Goal: Information Seeking & Learning: Learn about a topic

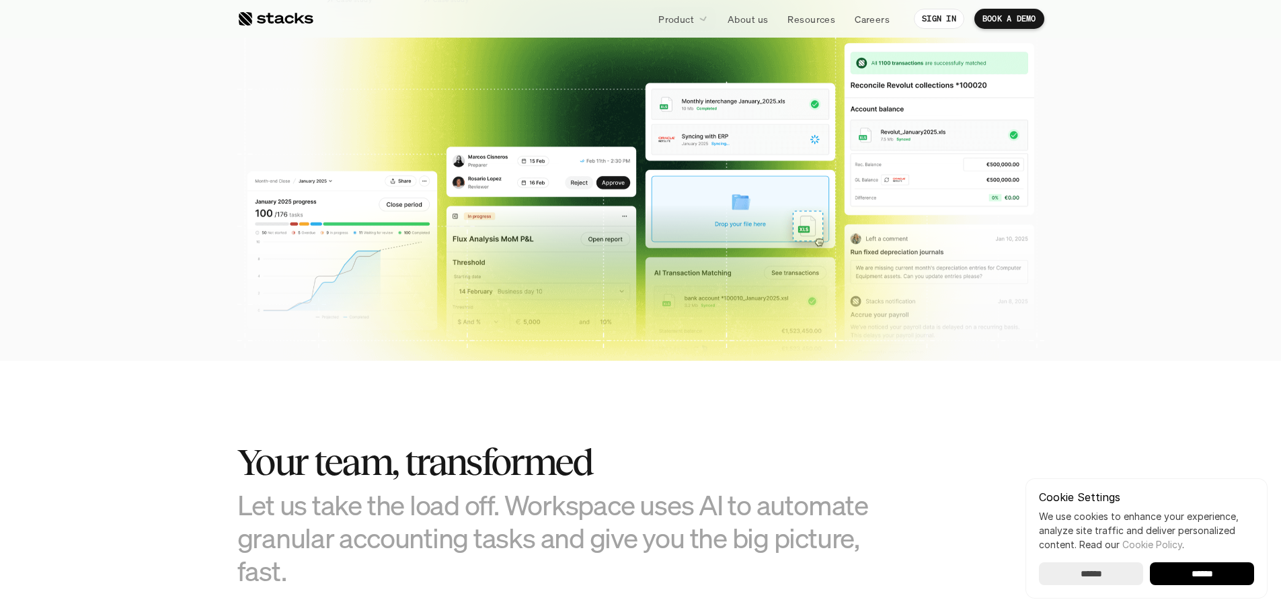
scroll to position [471, 0]
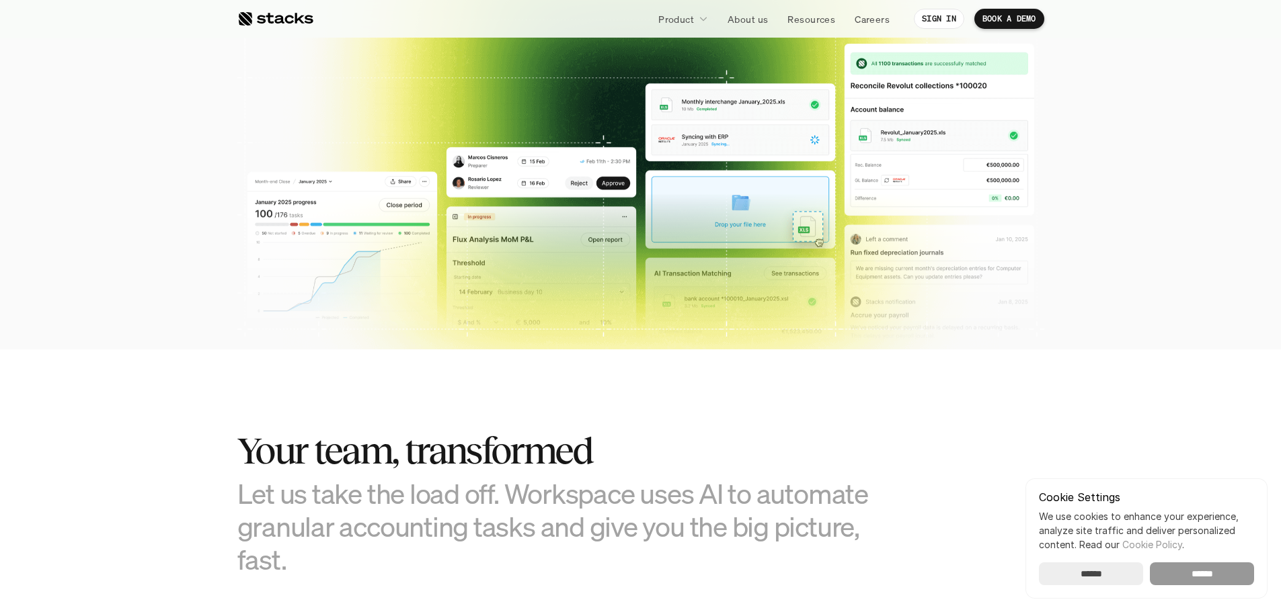
click at [1235, 575] on input "******" at bounding box center [1202, 574] width 104 height 23
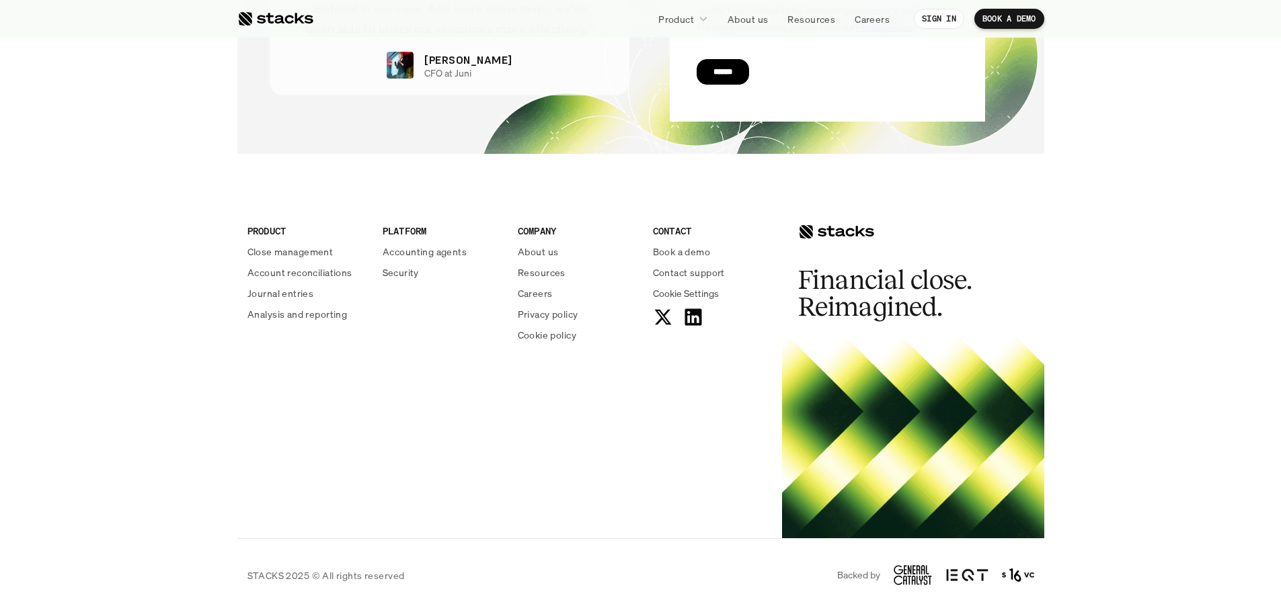
scroll to position [0, 0]
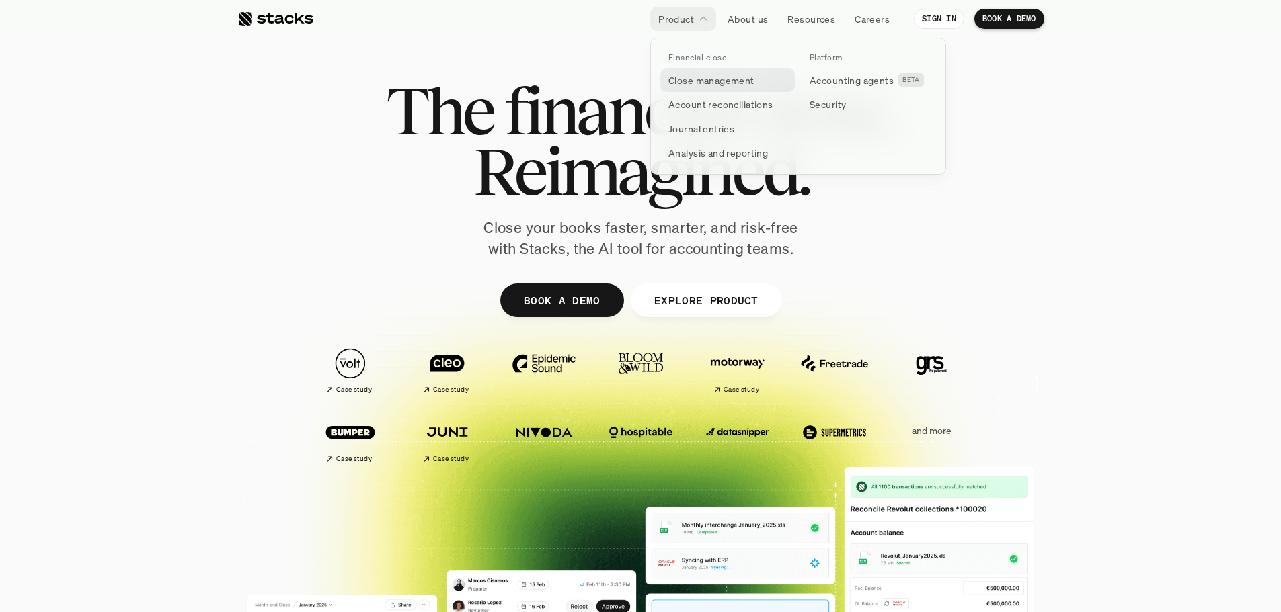
click at [705, 82] on p "Close management" at bounding box center [711, 80] width 86 height 14
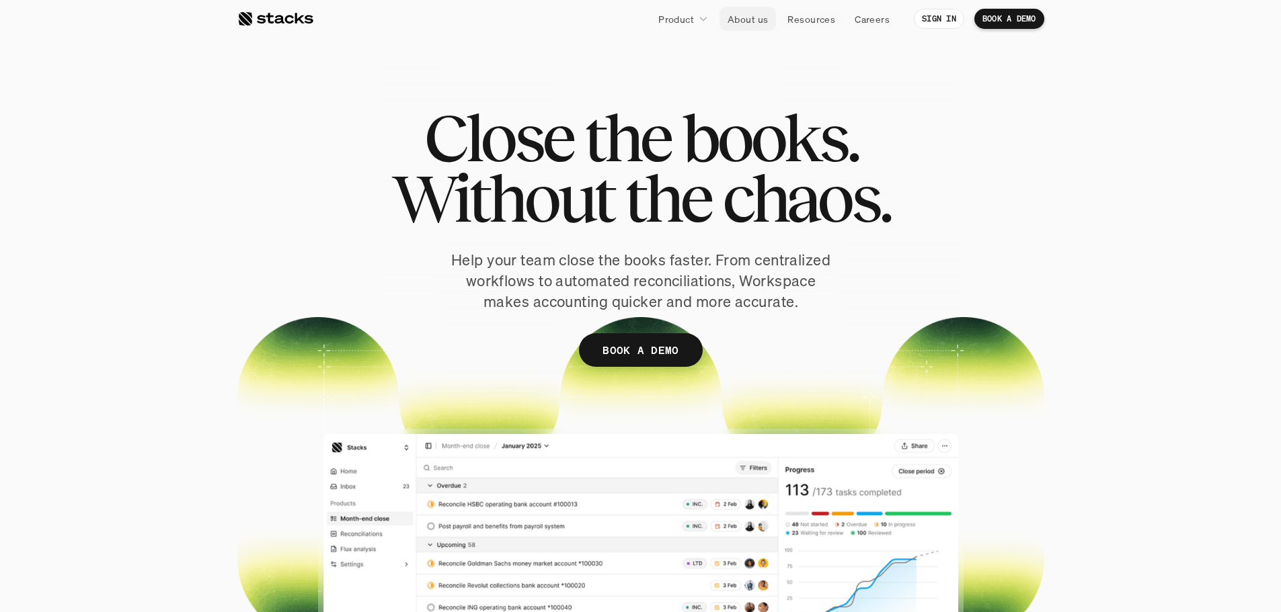
click at [739, 21] on p "About us" at bounding box center [747, 19] width 40 height 14
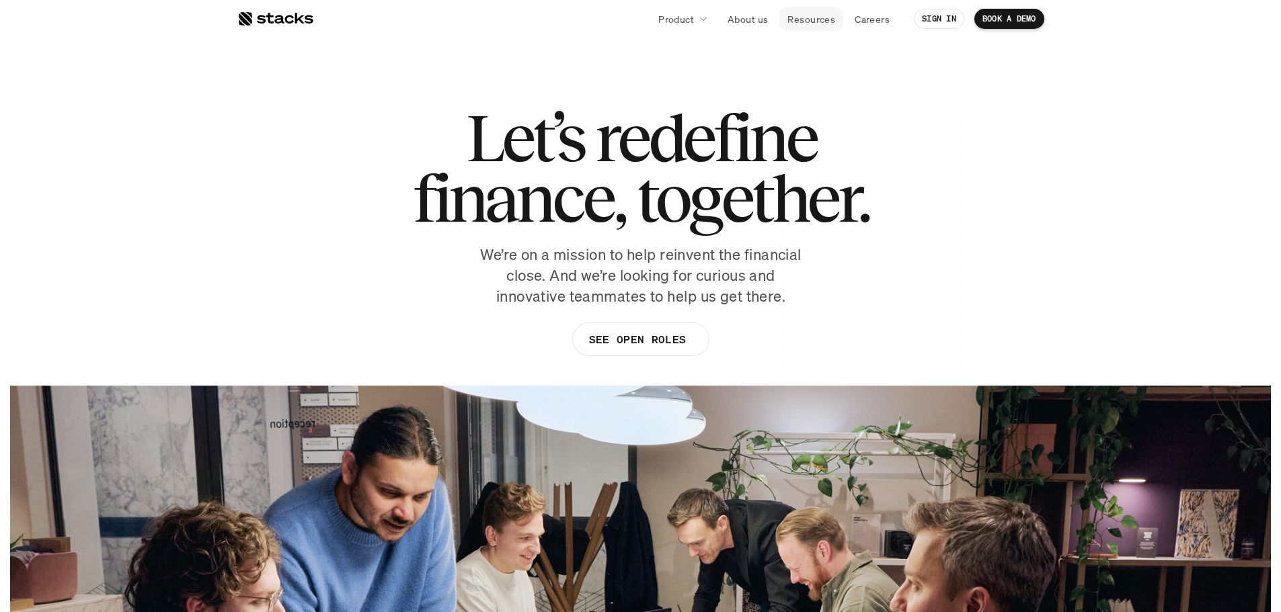
click at [806, 9] on link "Resources" at bounding box center [811, 19] width 64 height 24
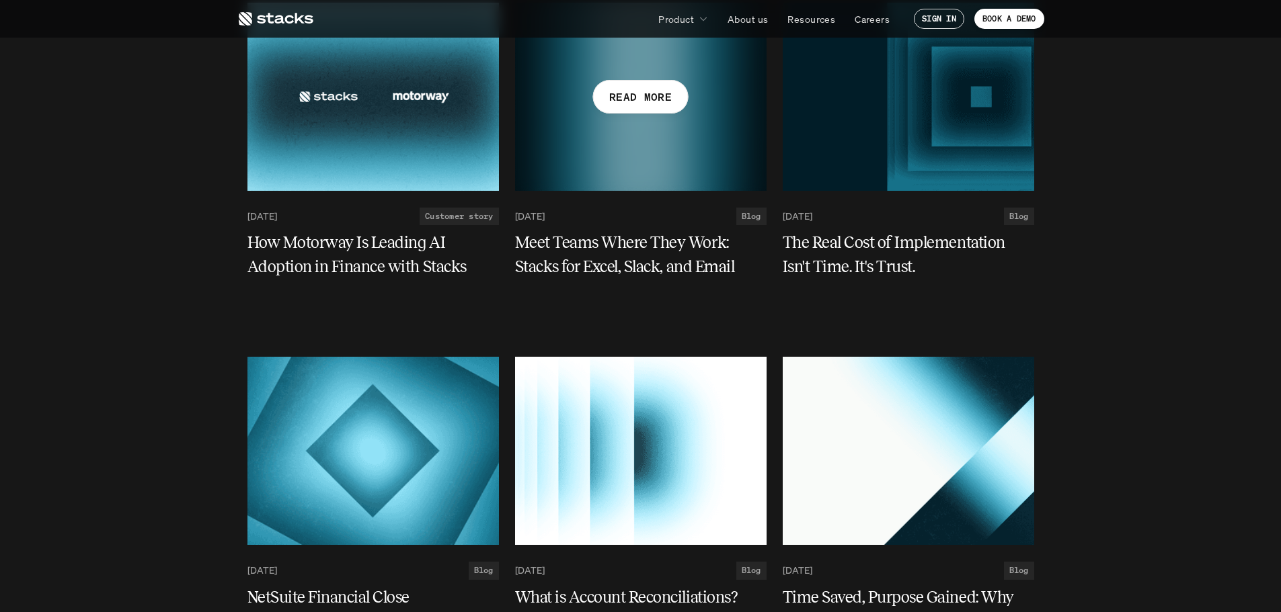
scroll to position [2353, 0]
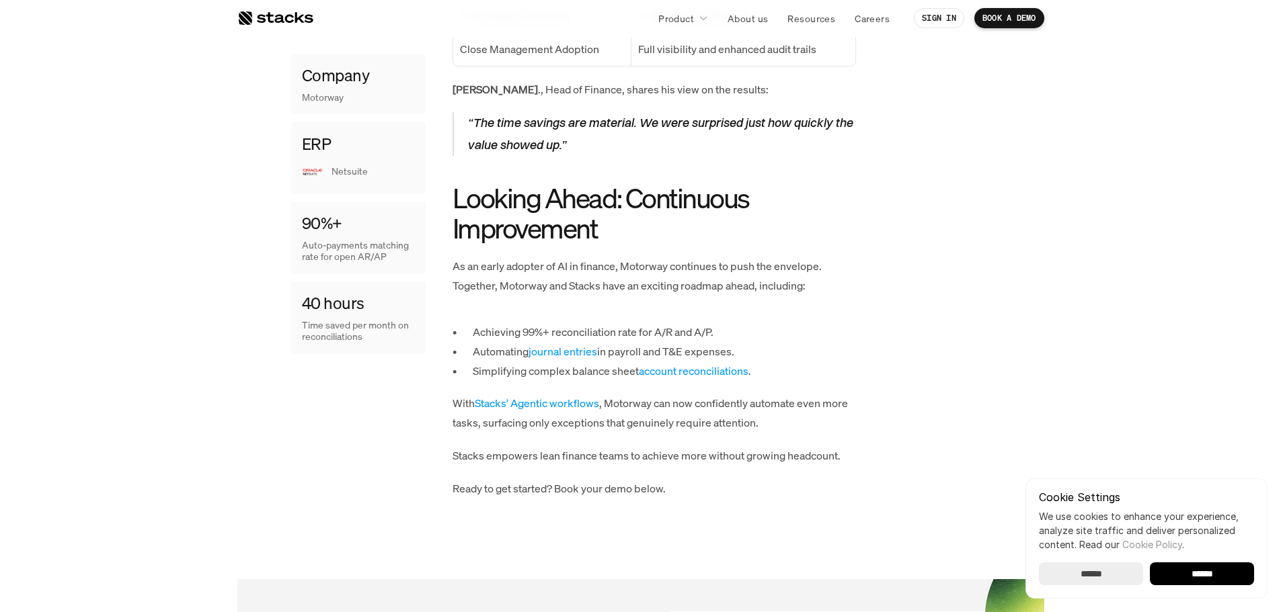
scroll to position [1613, 0]
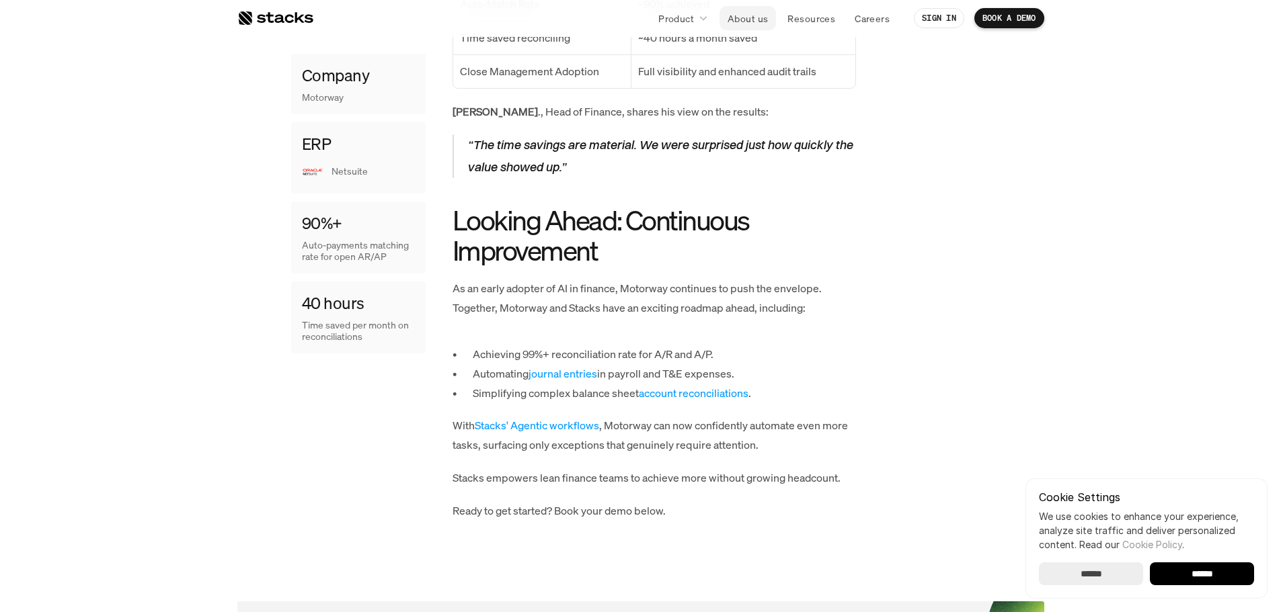
click at [754, 18] on p "About us" at bounding box center [747, 18] width 40 height 14
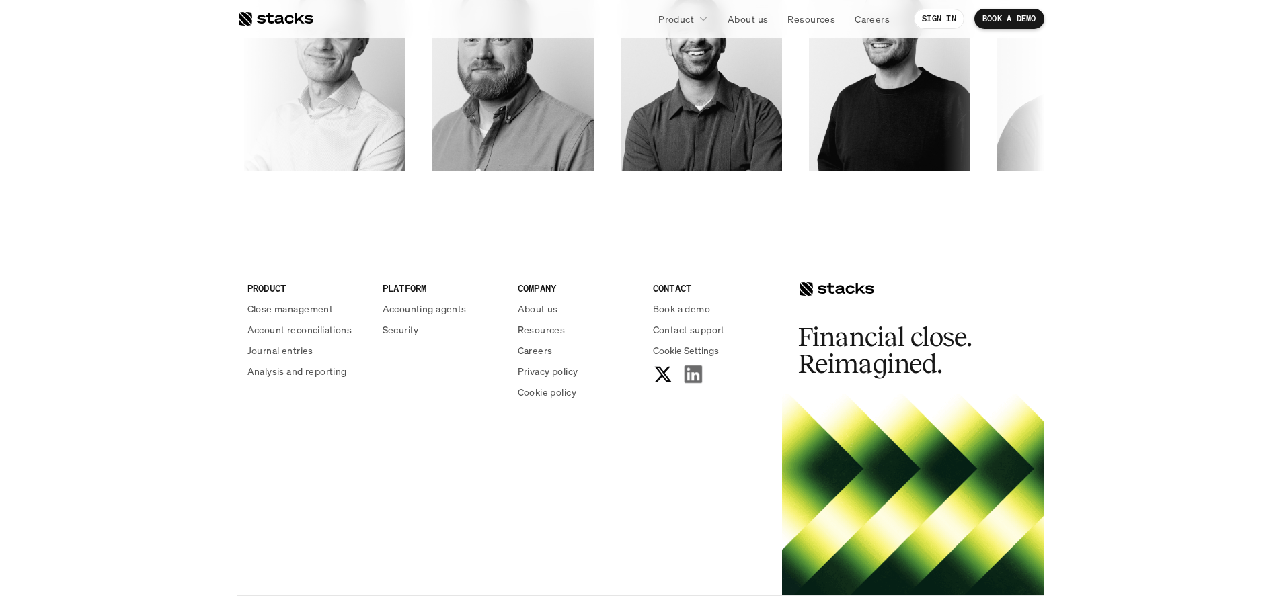
scroll to position [2286, 0]
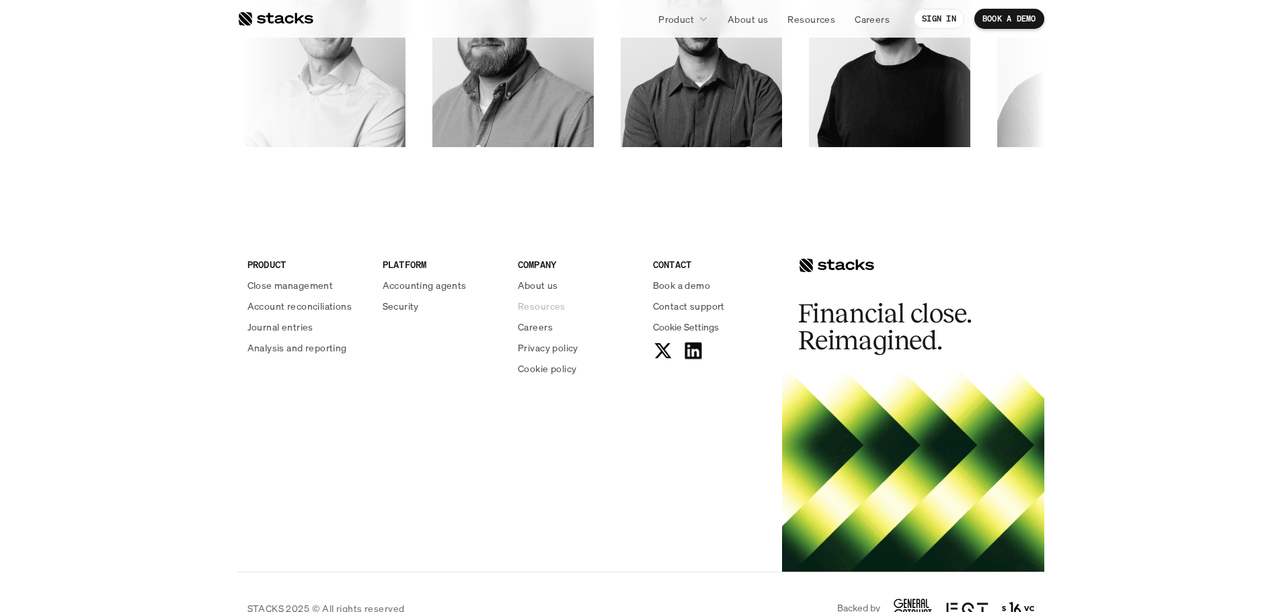
click at [553, 303] on p "Resources" at bounding box center [542, 306] width 48 height 14
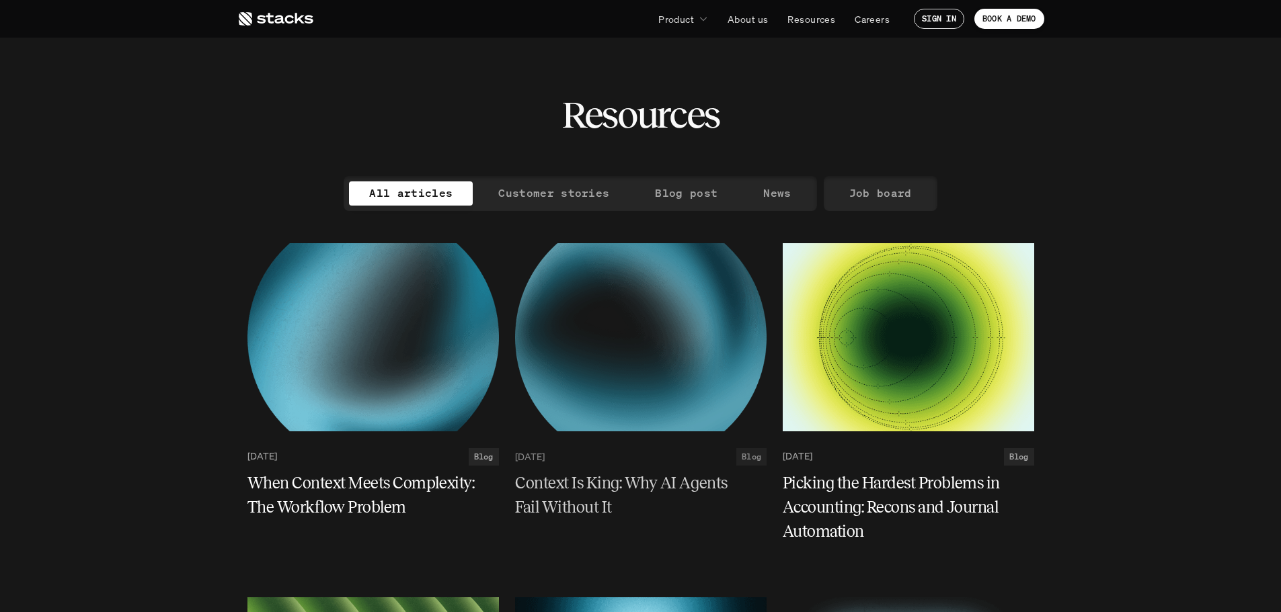
click at [556, 192] on p "Customer stories" at bounding box center [553, 193] width 111 height 19
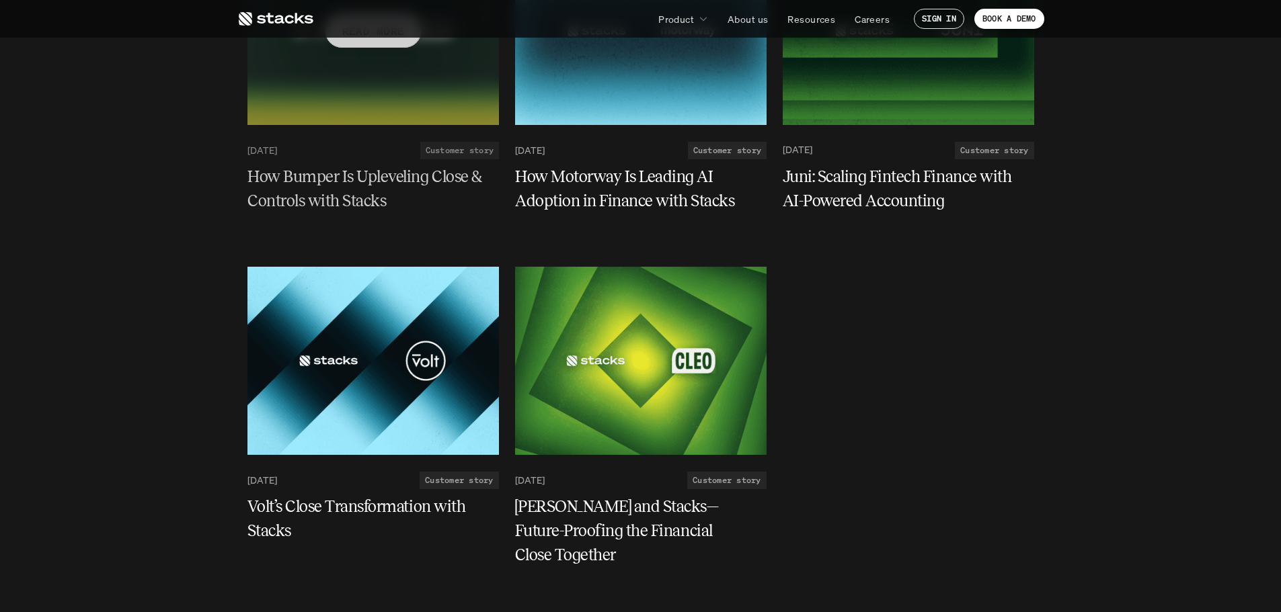
scroll to position [336, 0]
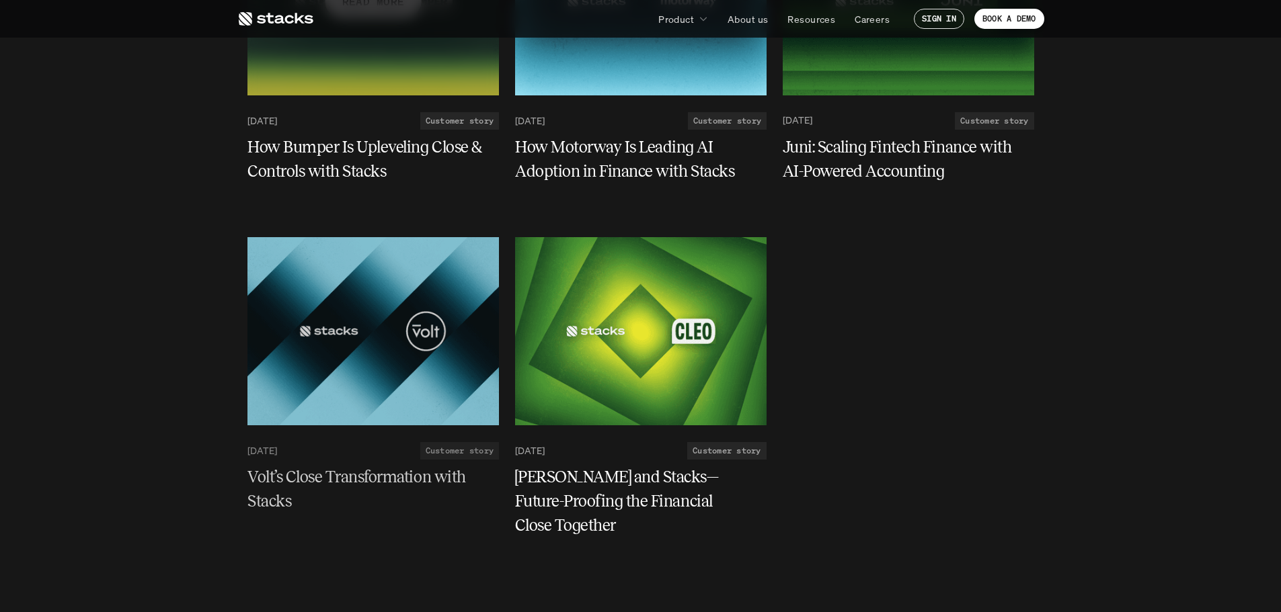
click at [419, 85] on div at bounding box center [372, 1] width 251 height 188
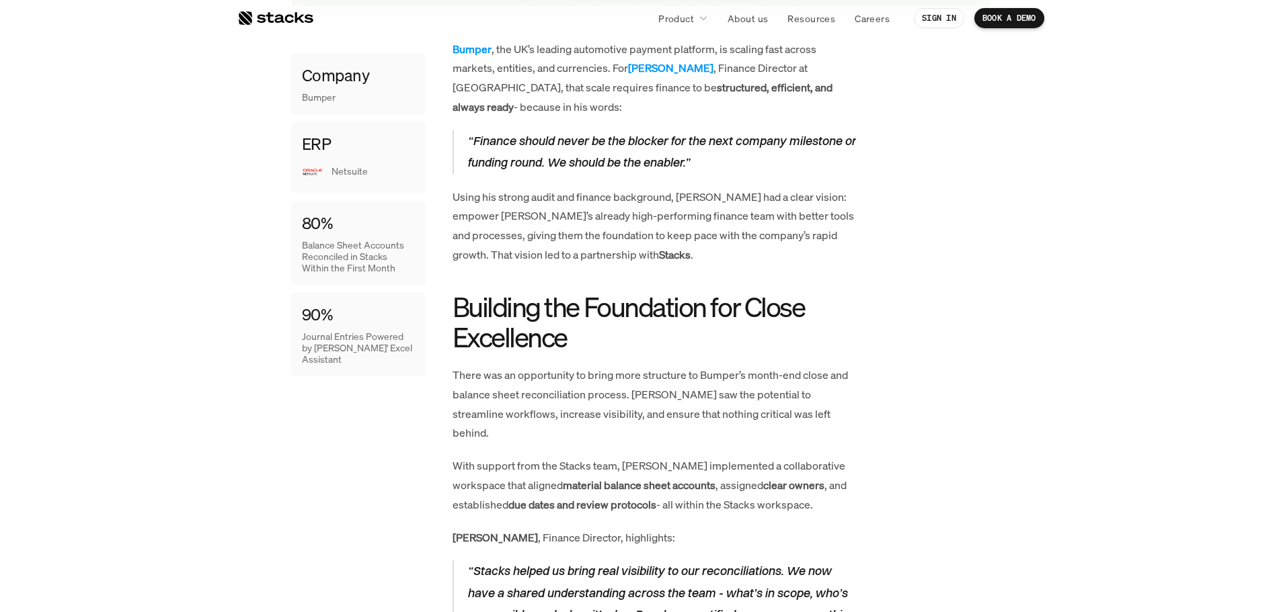
scroll to position [672, 0]
